Goal: Task Accomplishment & Management: Complete application form

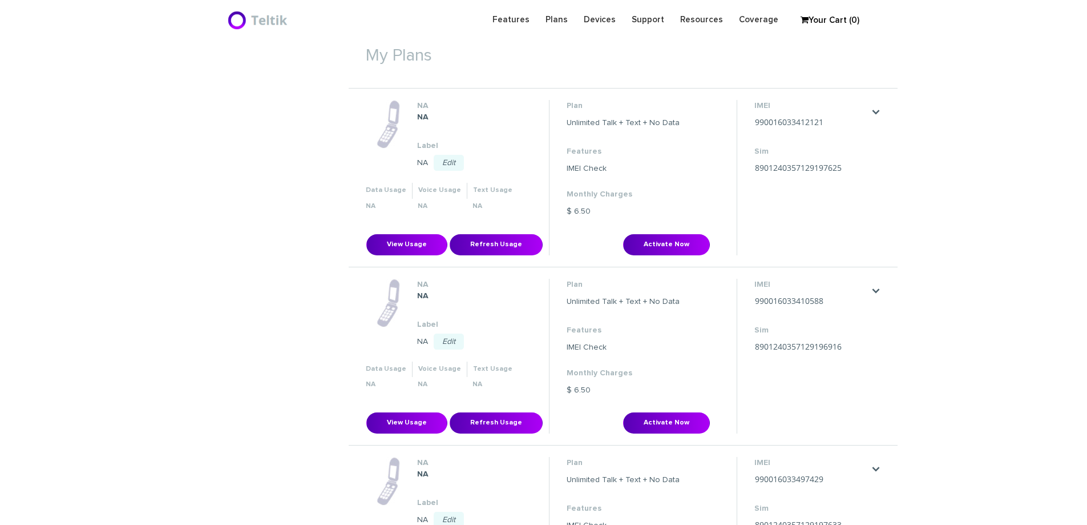
scroll to position [400, 0]
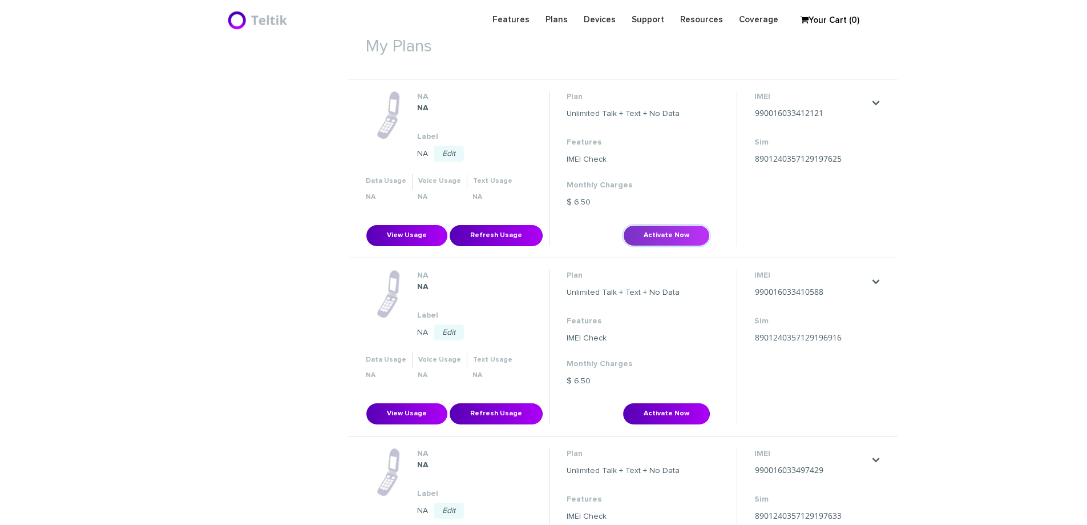
click at [669, 234] on button "Activate Now" at bounding box center [666, 235] width 87 height 21
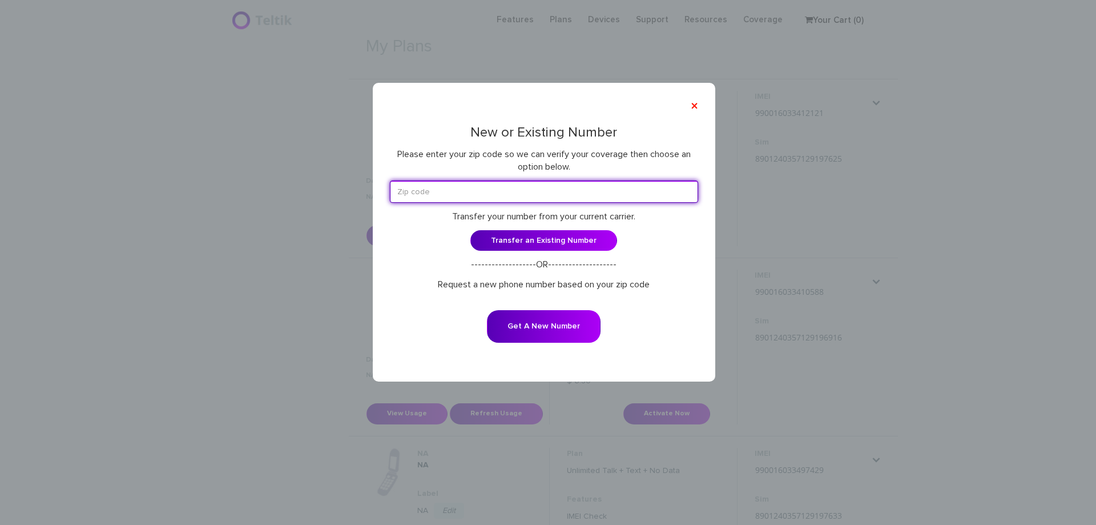
click at [521, 186] on input "text" at bounding box center [544, 191] width 308 height 22
paste input "46614"
type input "46614"
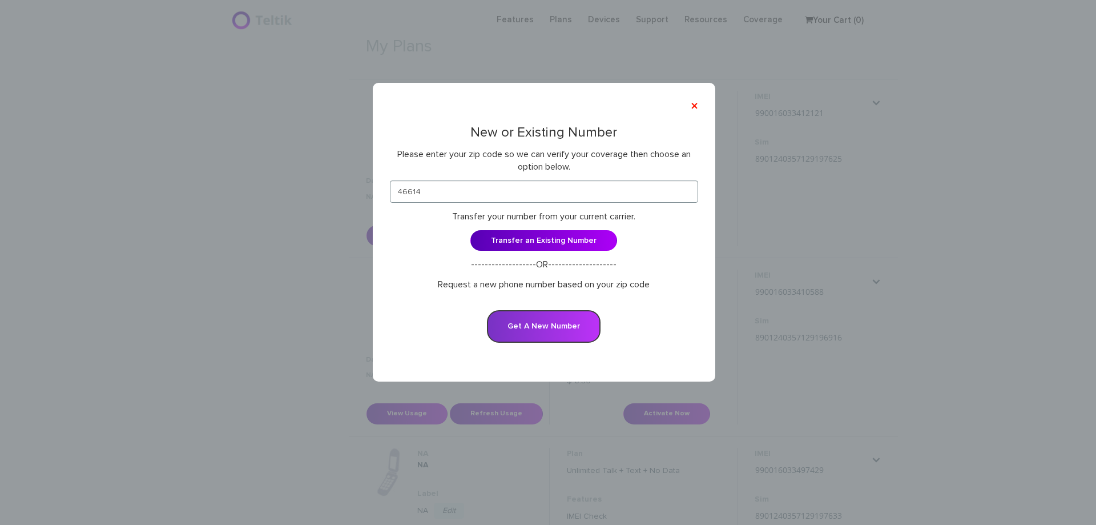
click at [546, 325] on button "Get A New Number" at bounding box center [544, 326] width 114 height 33
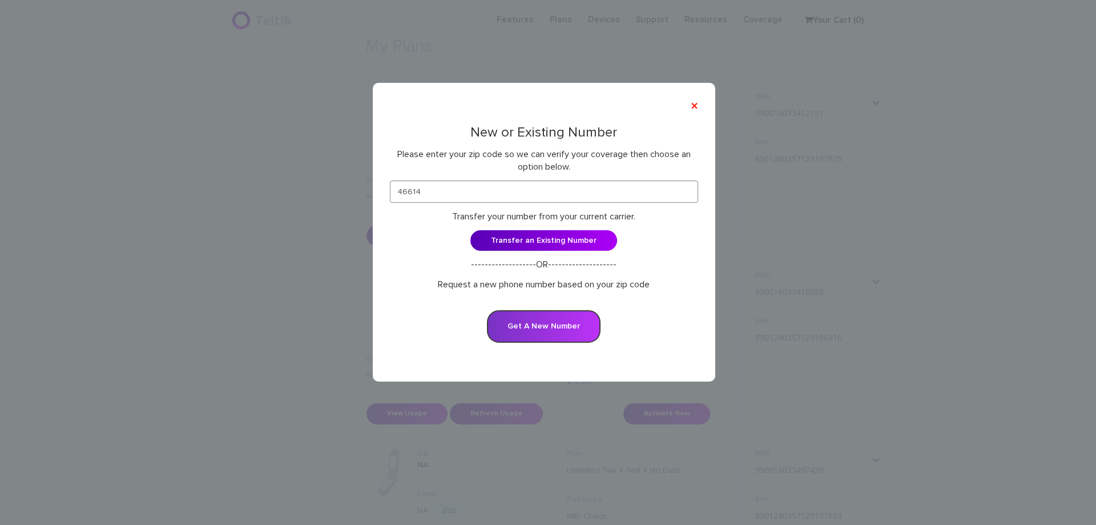
click at [546, 325] on button "Get A New Number" at bounding box center [544, 326] width 114 height 33
click at [693, 106] on button "×" at bounding box center [694, 106] width 19 height 26
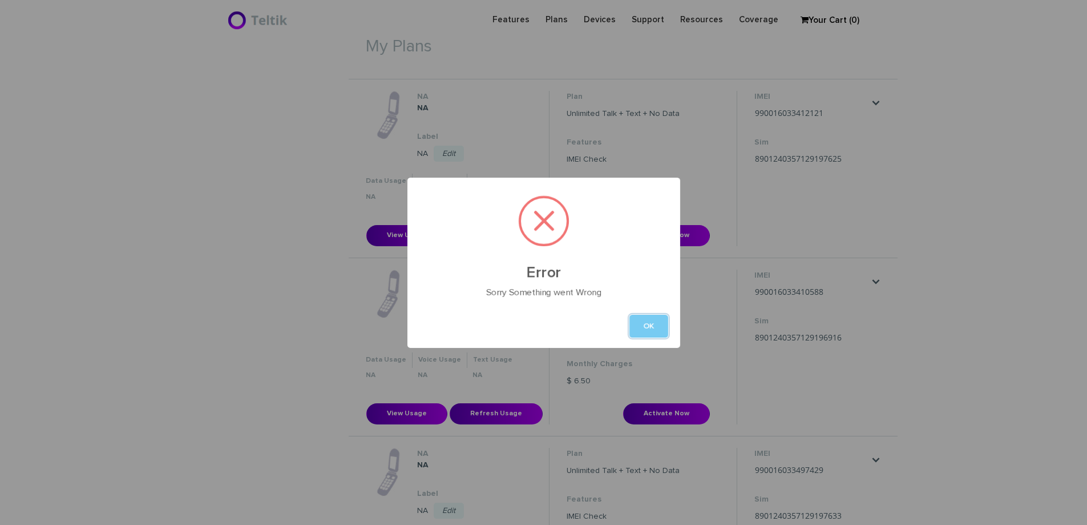
click at [654, 327] on button "OK" at bounding box center [649, 325] width 39 height 23
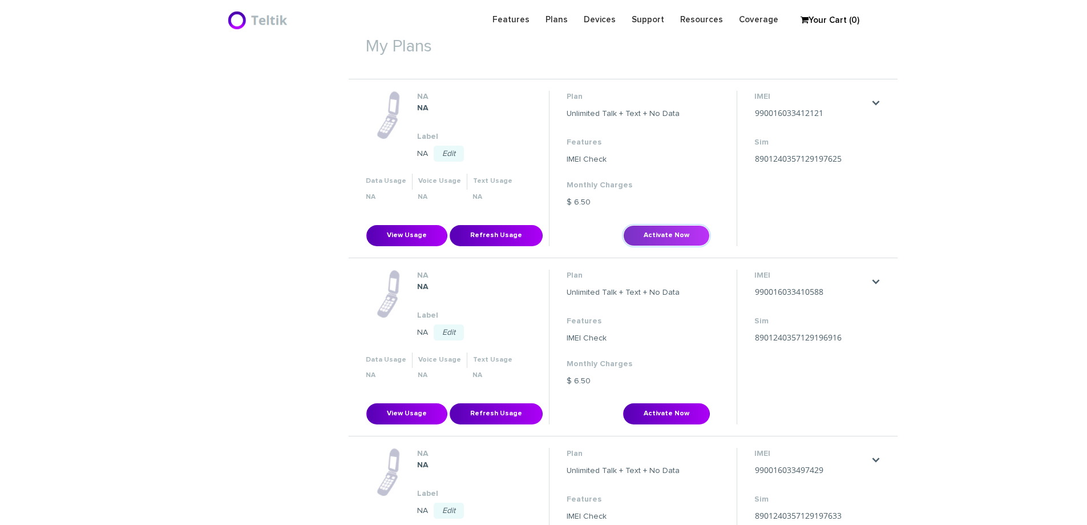
click at [670, 236] on button "Activate Now" at bounding box center [666, 235] width 87 height 21
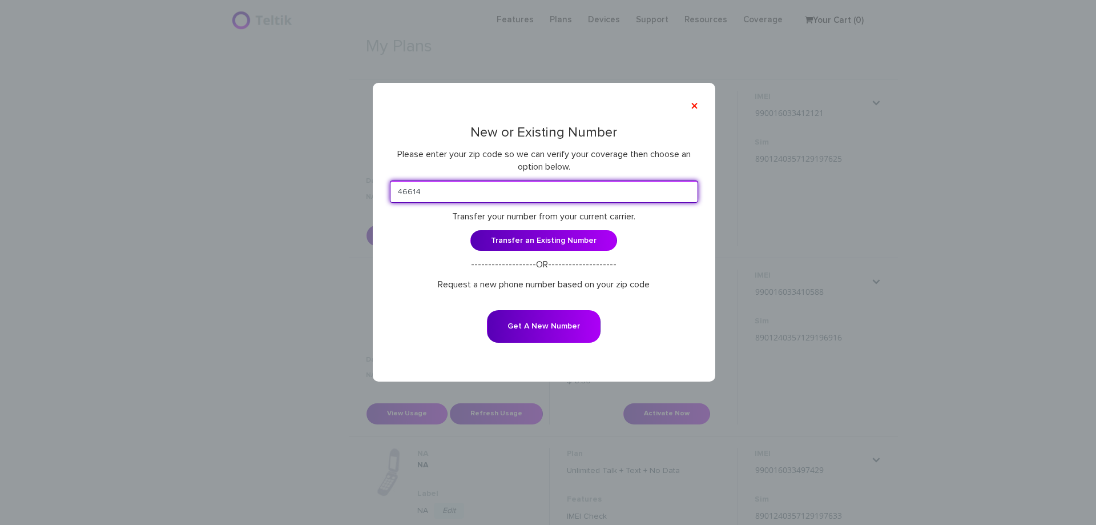
click at [558, 197] on input "46614" at bounding box center [544, 191] width 308 height 22
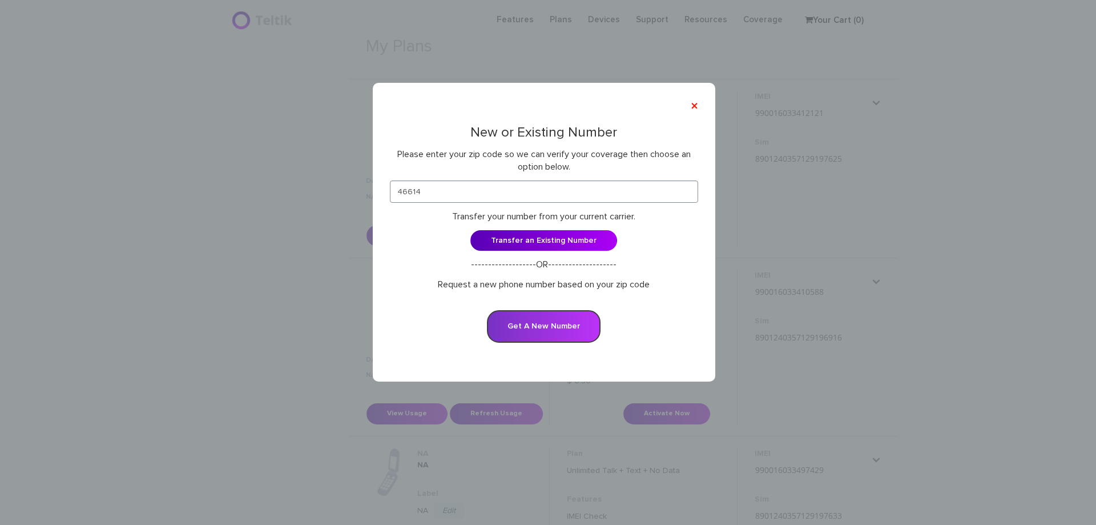
click at [536, 321] on button "Get A New Number" at bounding box center [544, 326] width 114 height 33
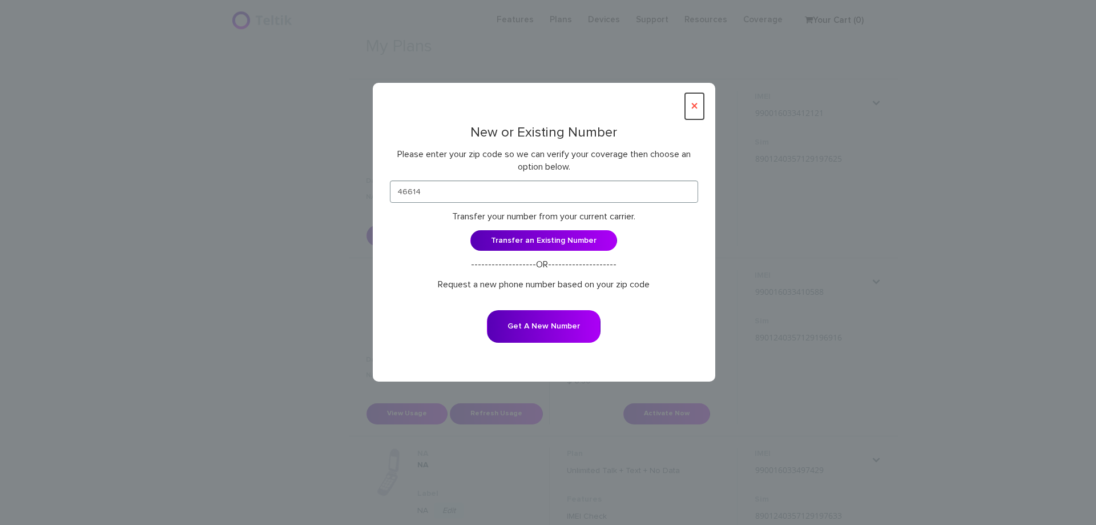
click at [694, 104] on button "×" at bounding box center [694, 106] width 19 height 26
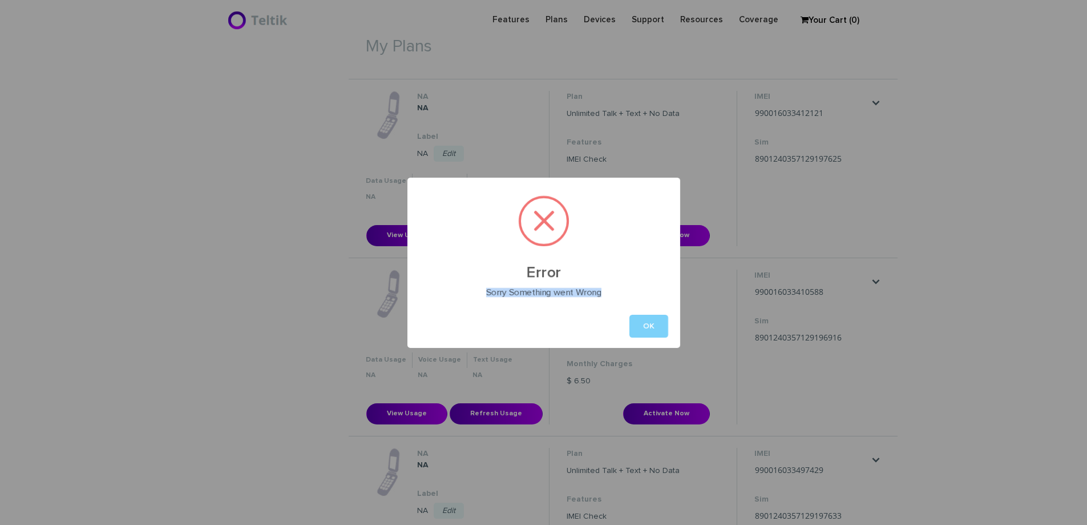
drag, startPoint x: 604, startPoint y: 289, endPoint x: 494, endPoint y: 287, distance: 110.2
click at [494, 287] on div "Error Sorry Something went Wrong OK" at bounding box center [544, 263] width 273 height 170
copy div "Sorry Something went Wrong"
click at [685, 158] on div "Error Sorry Something went Wrong OK" at bounding box center [543, 262] width 1087 height 525
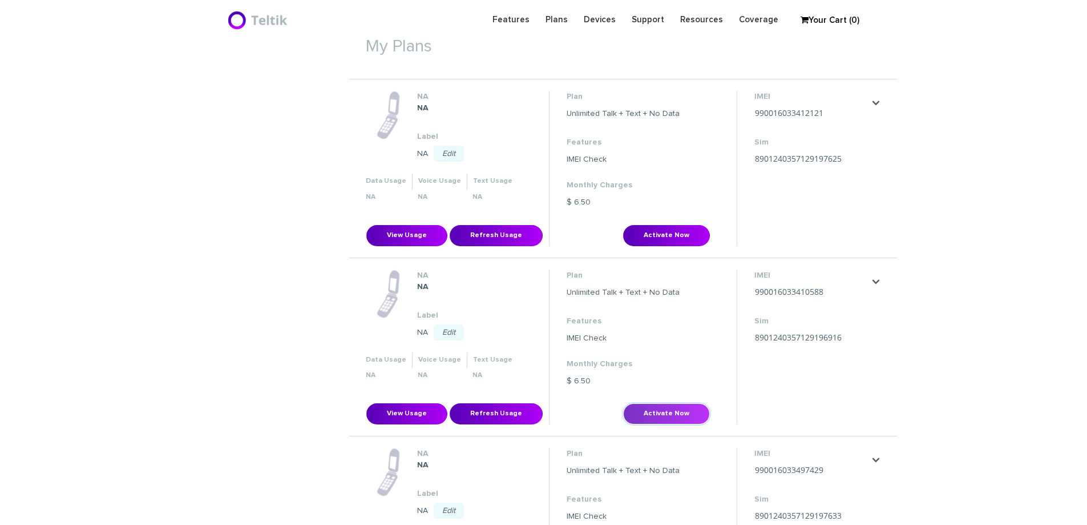
click at [667, 413] on button "Activate Now" at bounding box center [666, 413] width 87 height 21
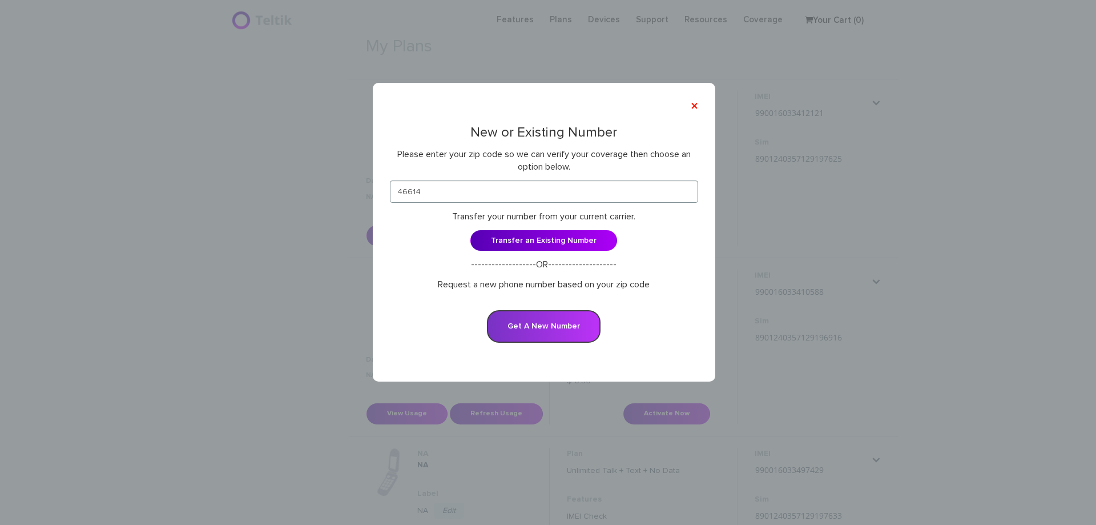
click at [553, 330] on button "Get A New Number" at bounding box center [544, 326] width 114 height 33
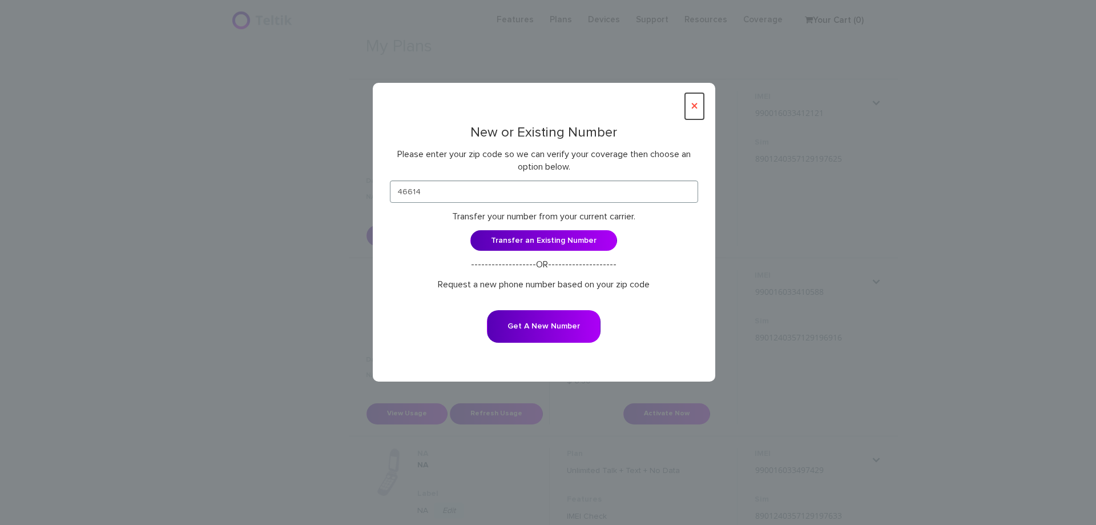
click at [694, 103] on button "×" at bounding box center [694, 106] width 19 height 26
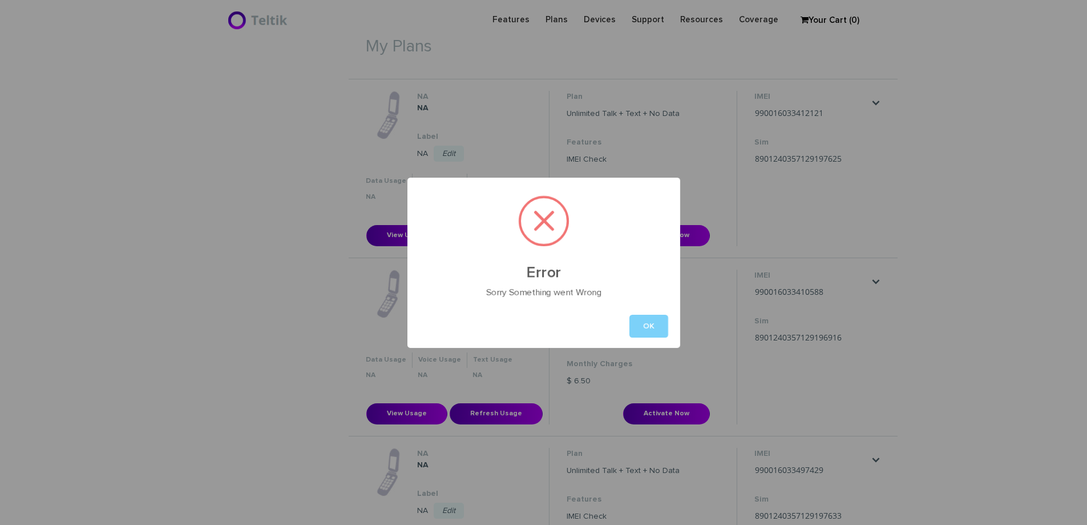
click at [1058, 152] on div "Error Sorry Something went Wrong OK" at bounding box center [543, 262] width 1087 height 525
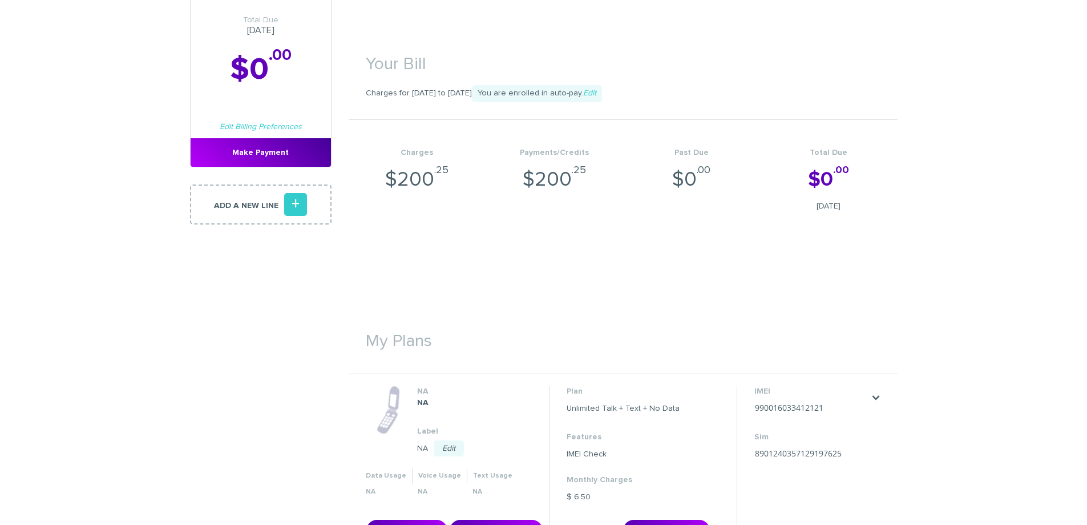
scroll to position [285, 0]
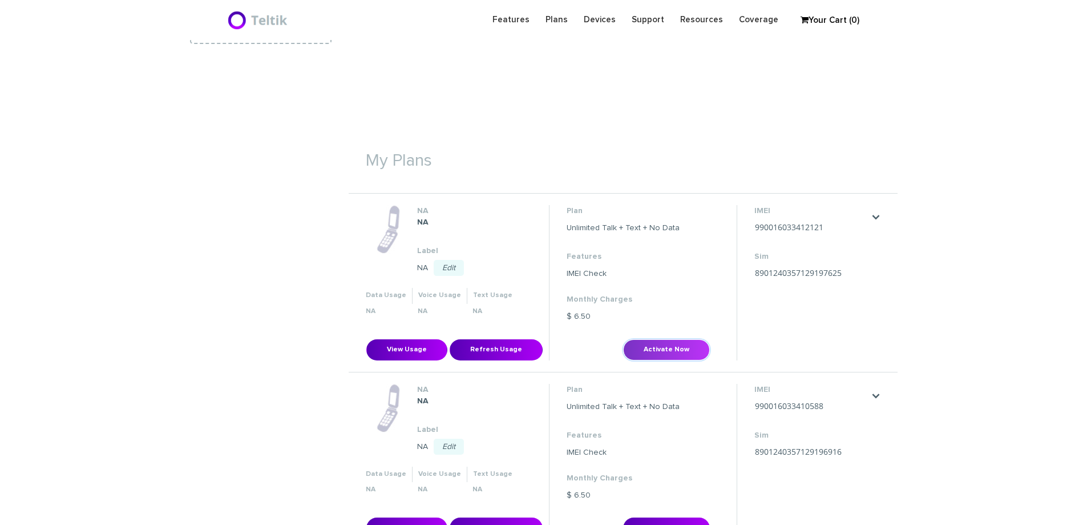
click at [678, 353] on button "Activate Now" at bounding box center [666, 349] width 87 height 21
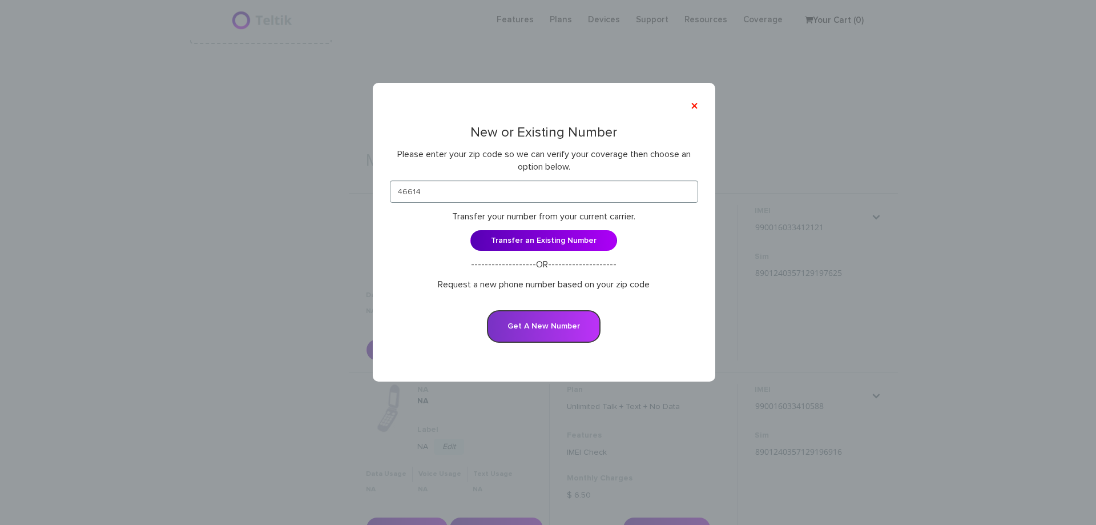
click at [565, 330] on button "Get A New Number" at bounding box center [544, 326] width 114 height 33
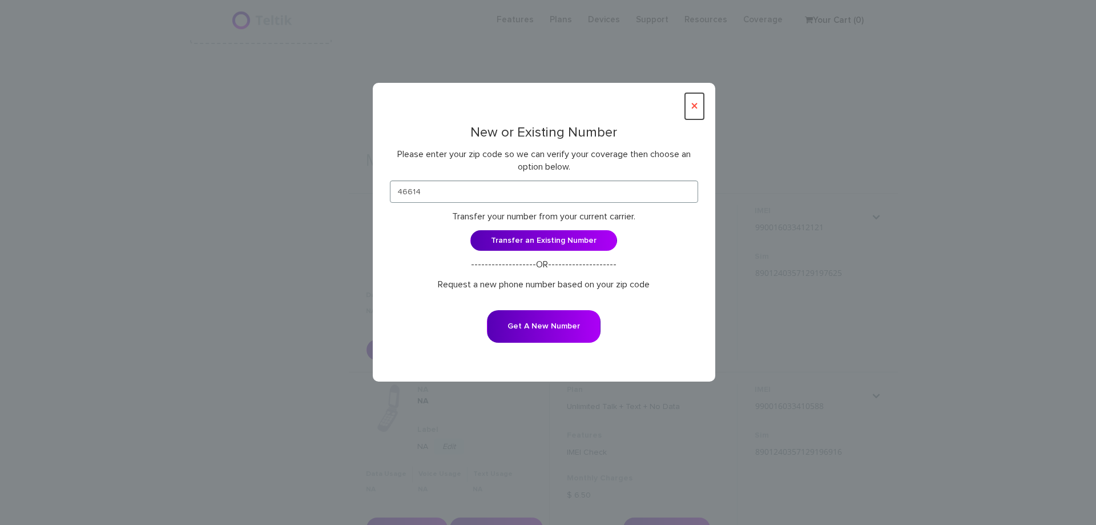
click at [694, 104] on button "×" at bounding box center [694, 106] width 19 height 26
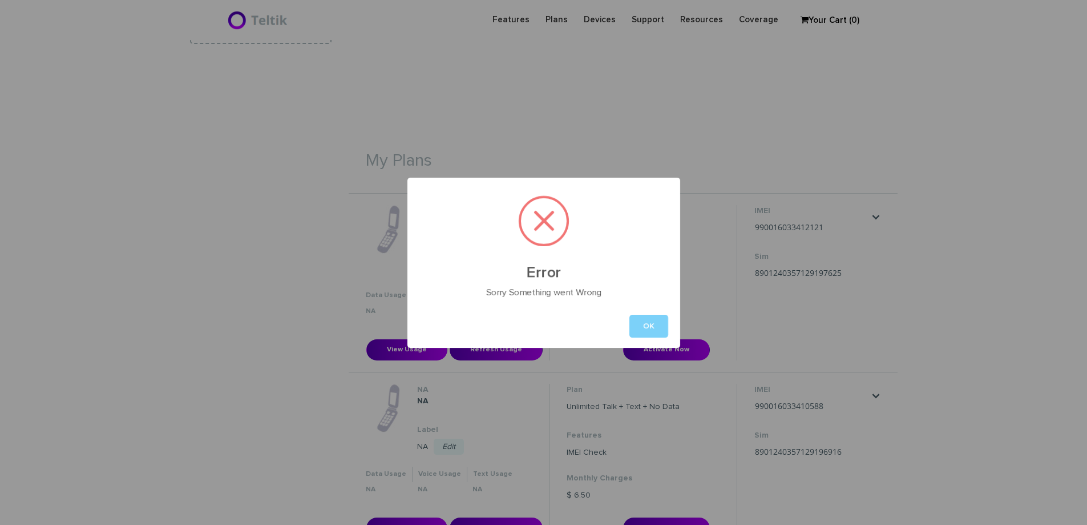
click at [761, 76] on div "Error Sorry Something went Wrong OK" at bounding box center [543, 262] width 1087 height 525
